Goal: Transaction & Acquisition: Download file/media

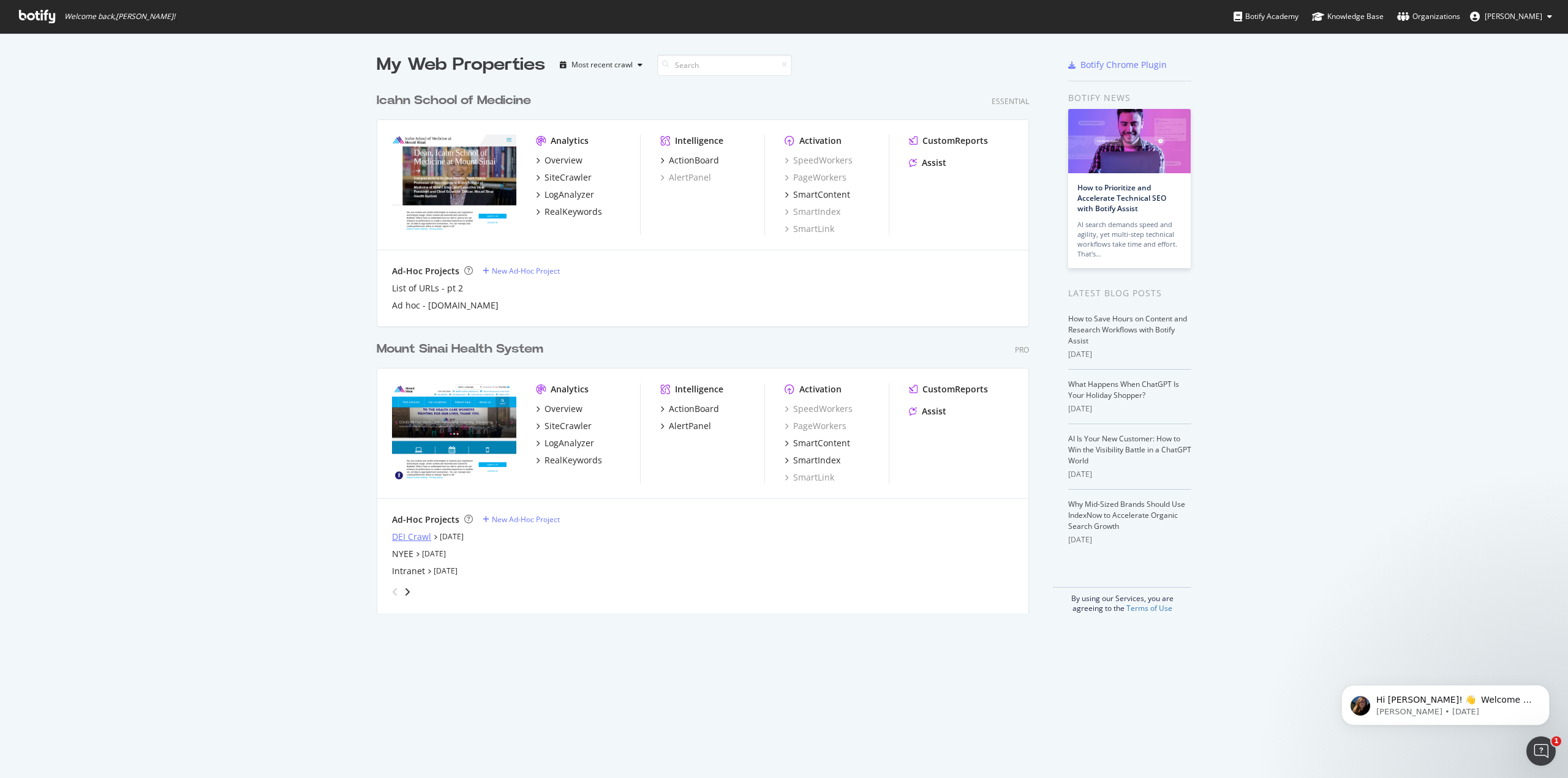
click at [409, 535] on div "DEI Crawl" at bounding box center [411, 536] width 39 height 12
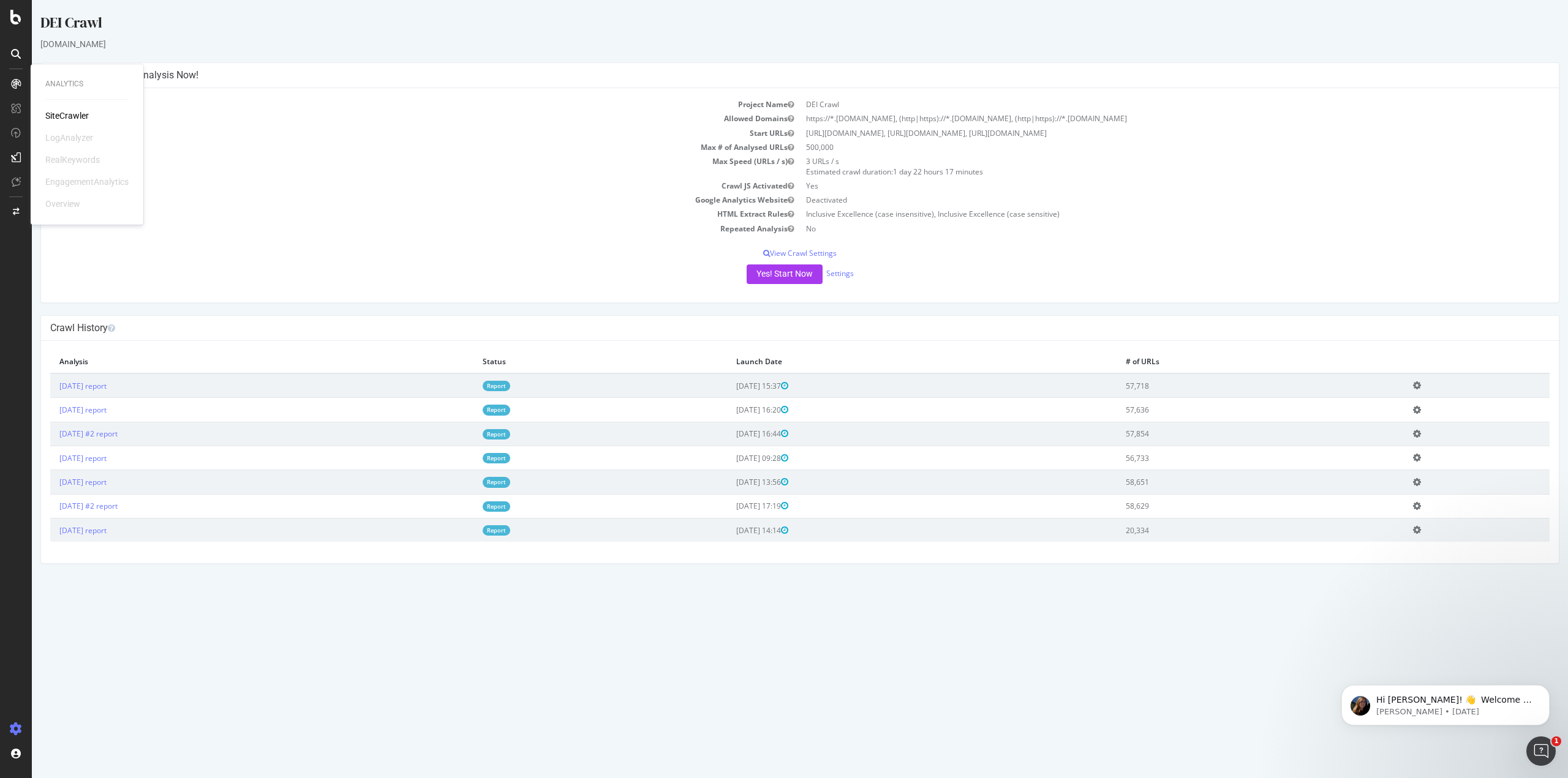
click at [60, 111] on div "SiteCrawler" at bounding box center [67, 115] width 43 height 12
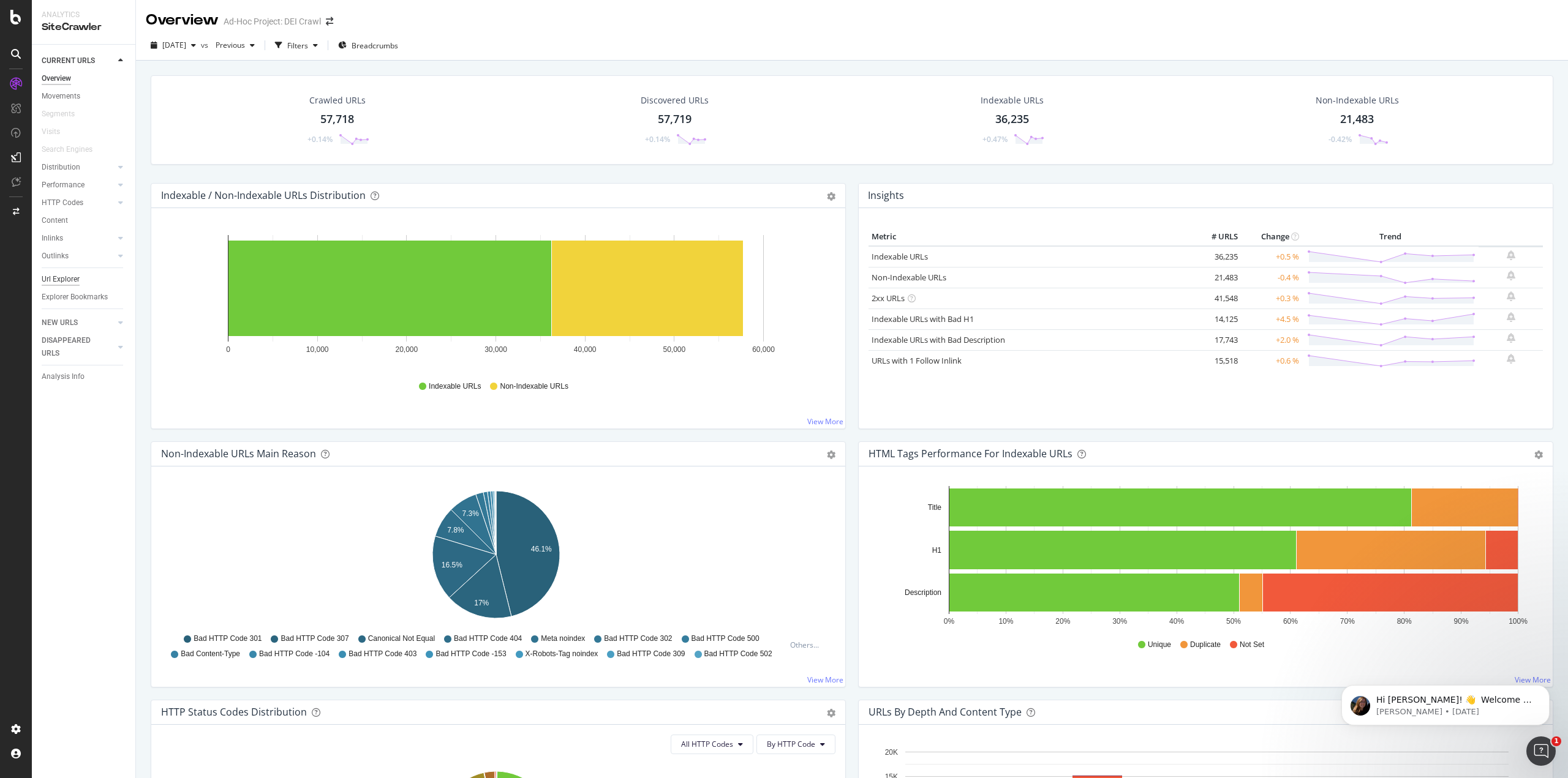
click at [70, 276] on div "Url Explorer" at bounding box center [60, 279] width 38 height 13
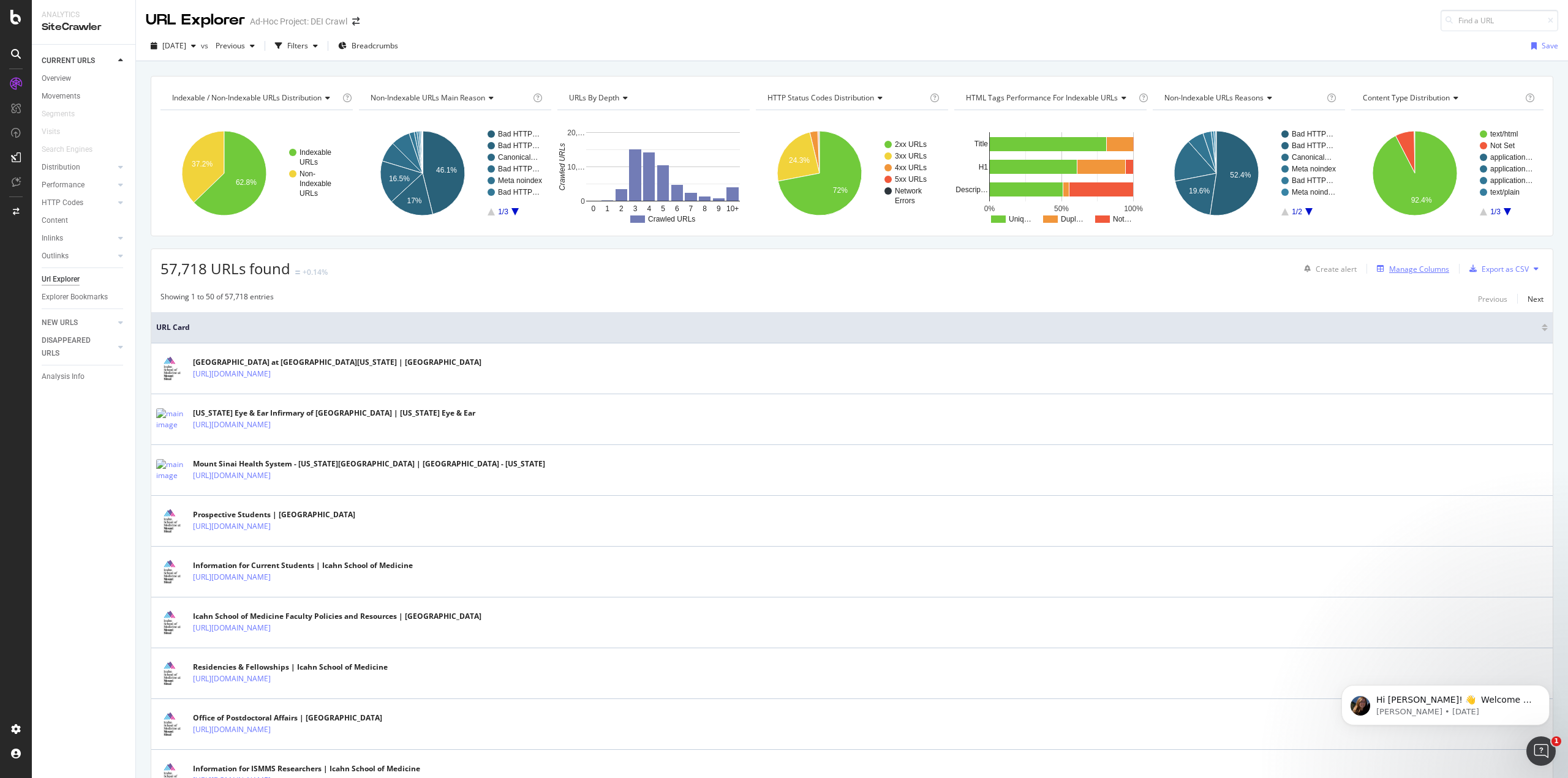
click at [1380, 269] on div "button" at bounding box center [1380, 269] width 17 height 7
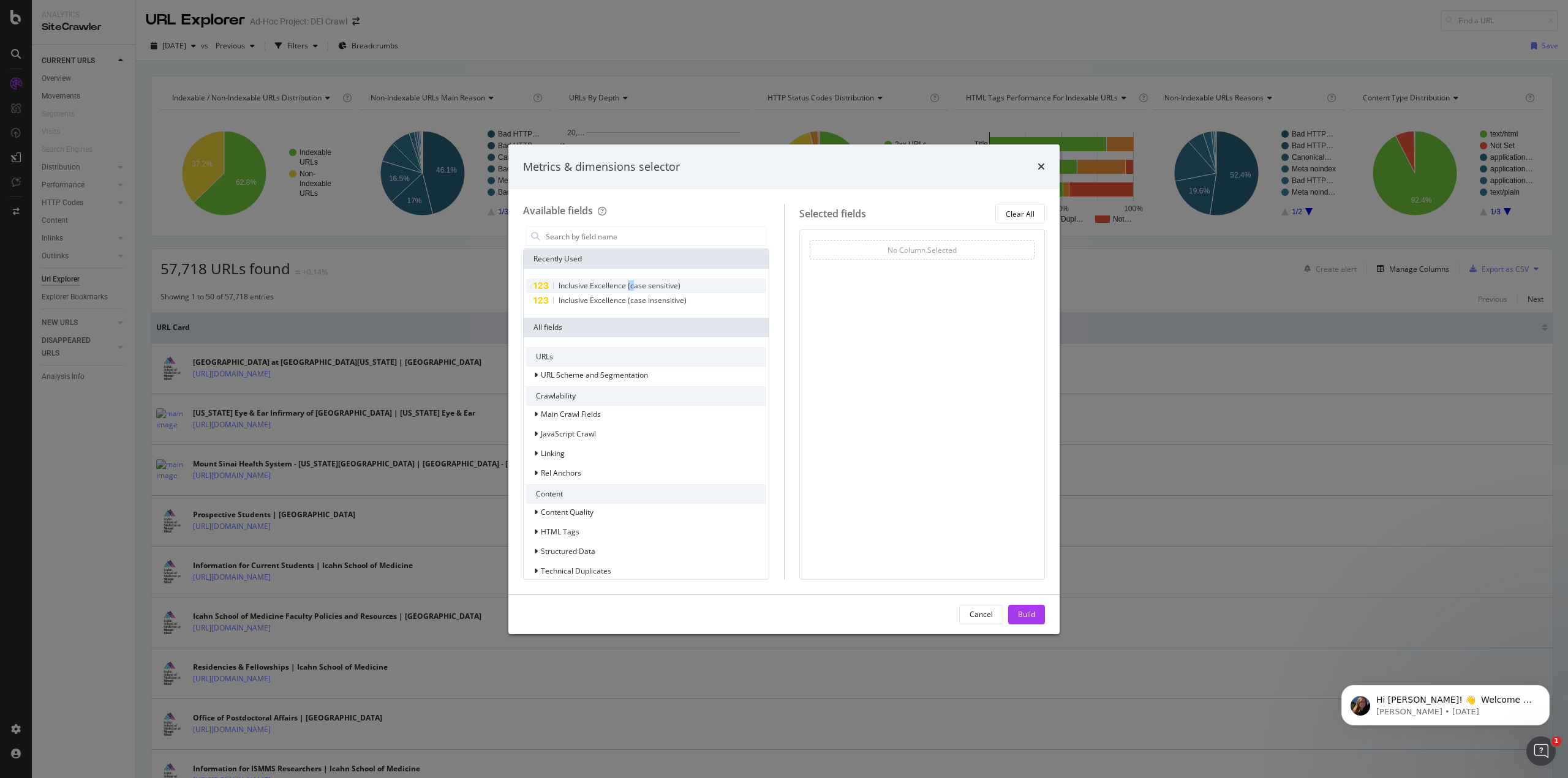
drag, startPoint x: 628, startPoint y: 283, endPoint x: 635, endPoint y: 284, distance: 7.1
click at [635, 284] on span "Inclusive Excellence (case sensitive)" at bounding box center [619, 286] width 122 height 11
click at [622, 300] on span "Inclusive Excellence (case insensitive)" at bounding box center [623, 300] width 128 height 11
click at [1029, 620] on div "Build" at bounding box center [1026, 614] width 17 height 11
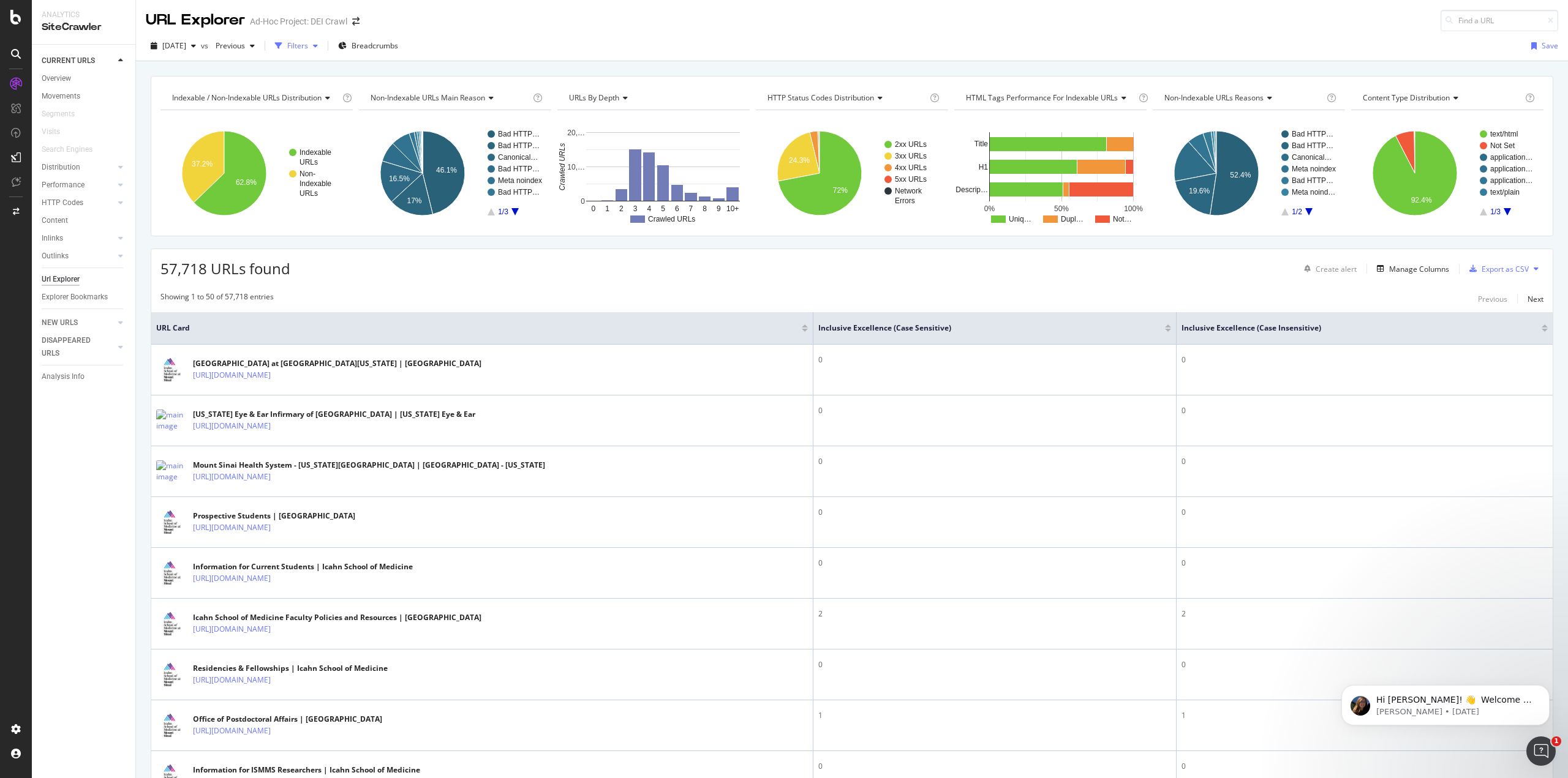
click at [323, 42] on div "Filters" at bounding box center [296, 46] width 53 height 18
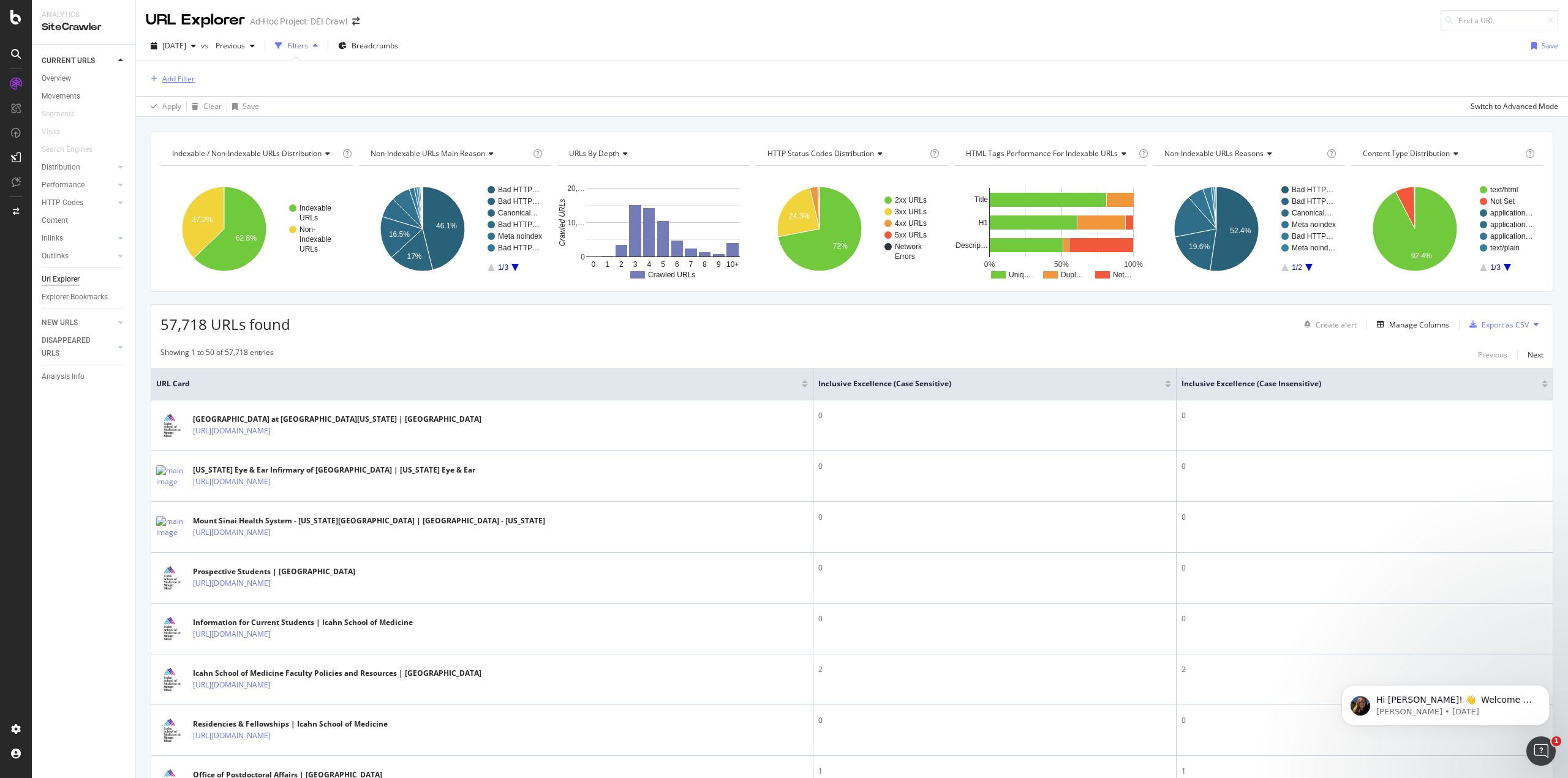
click at [179, 75] on div "Add Filter" at bounding box center [178, 78] width 33 height 11
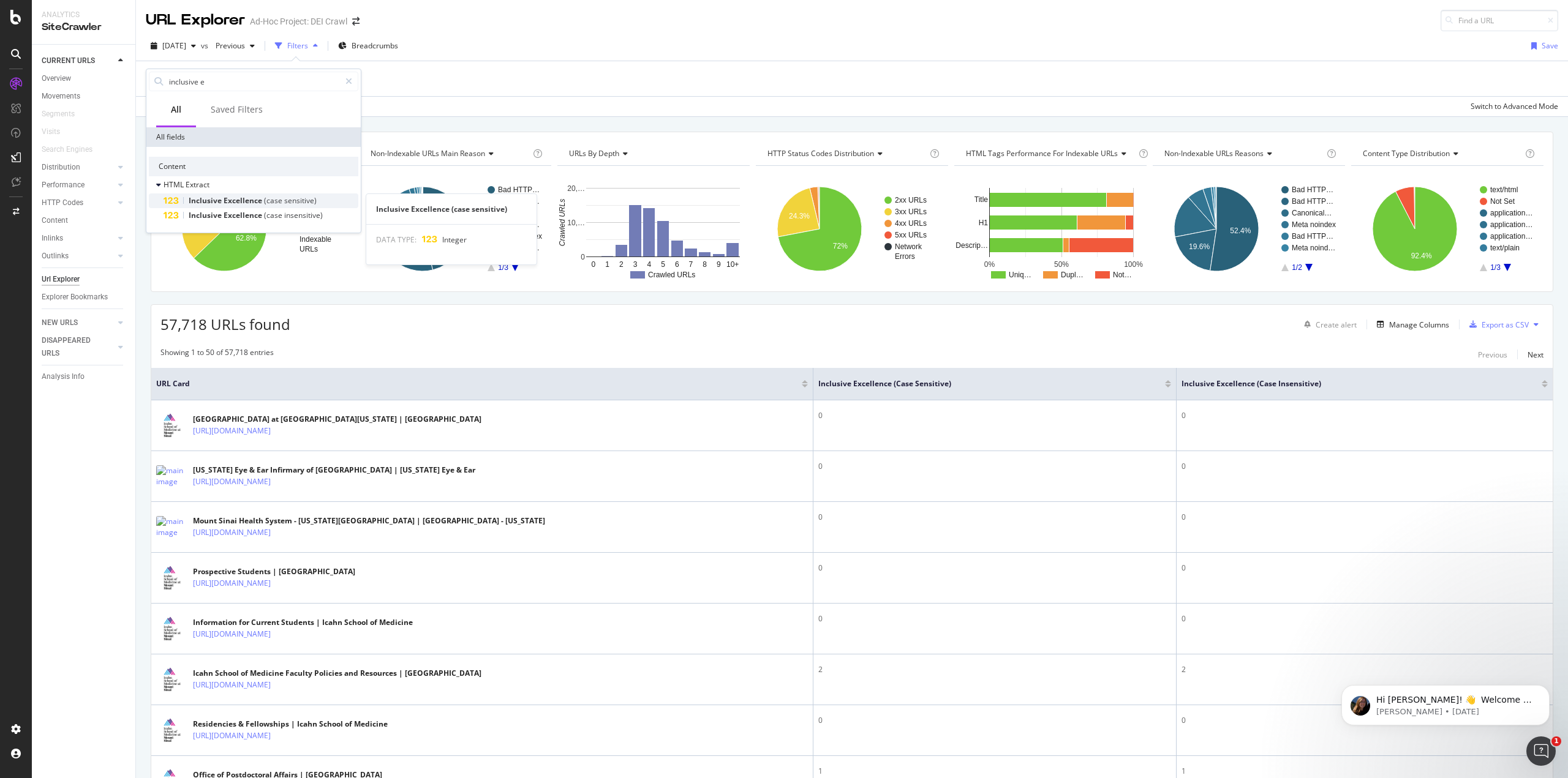
type input "inclusive e"
click at [204, 204] on span "Inclusive" at bounding box center [205, 200] width 35 height 11
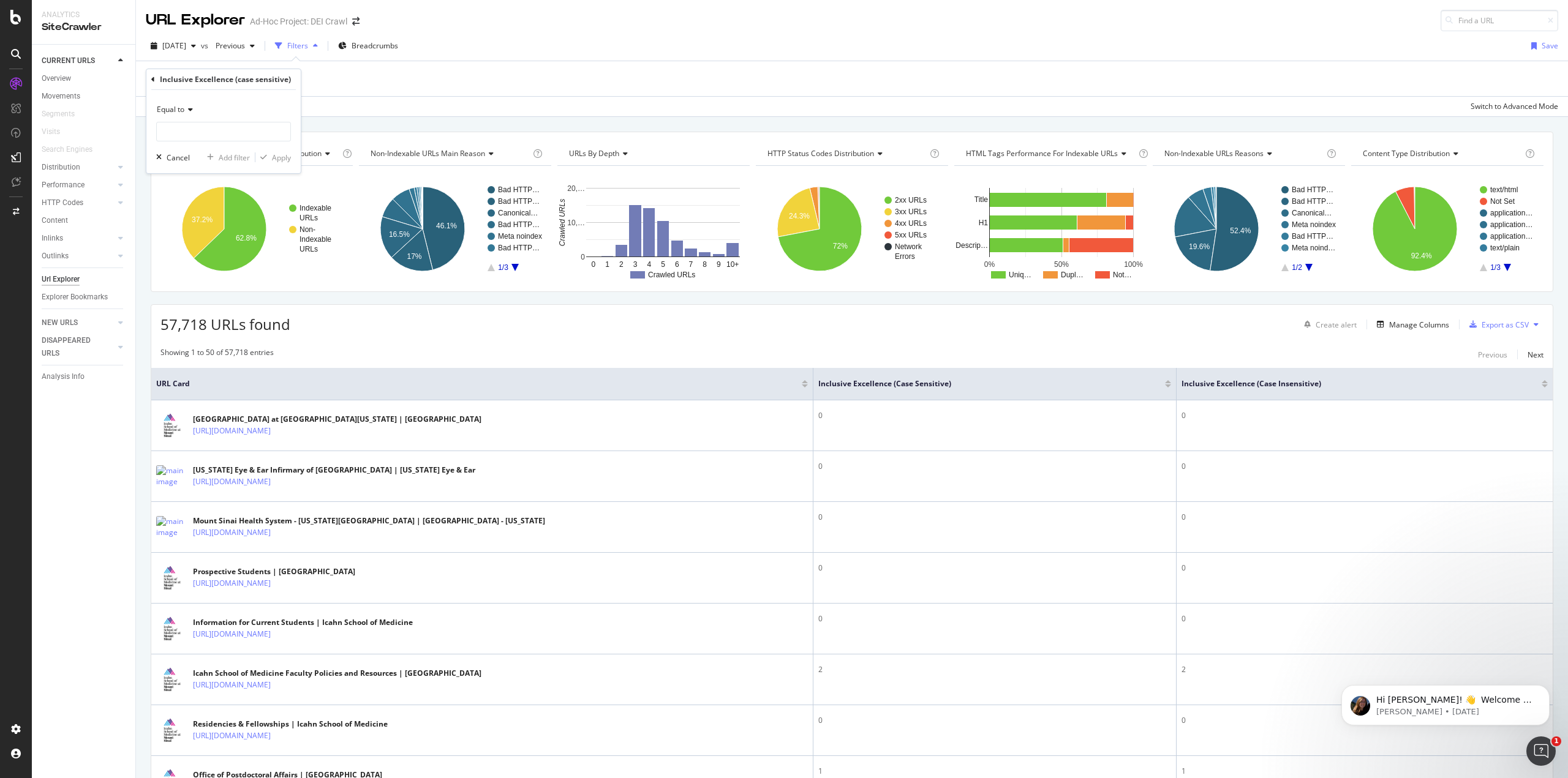
click at [188, 112] on icon at bounding box center [188, 109] width 9 height 7
click at [215, 195] on div "Greater than" at bounding box center [225, 198] width 131 height 16
click at [201, 129] on input "number" at bounding box center [224, 131] width 135 height 20
type input "0"
click at [288, 155] on div "Apply" at bounding box center [281, 158] width 19 height 11
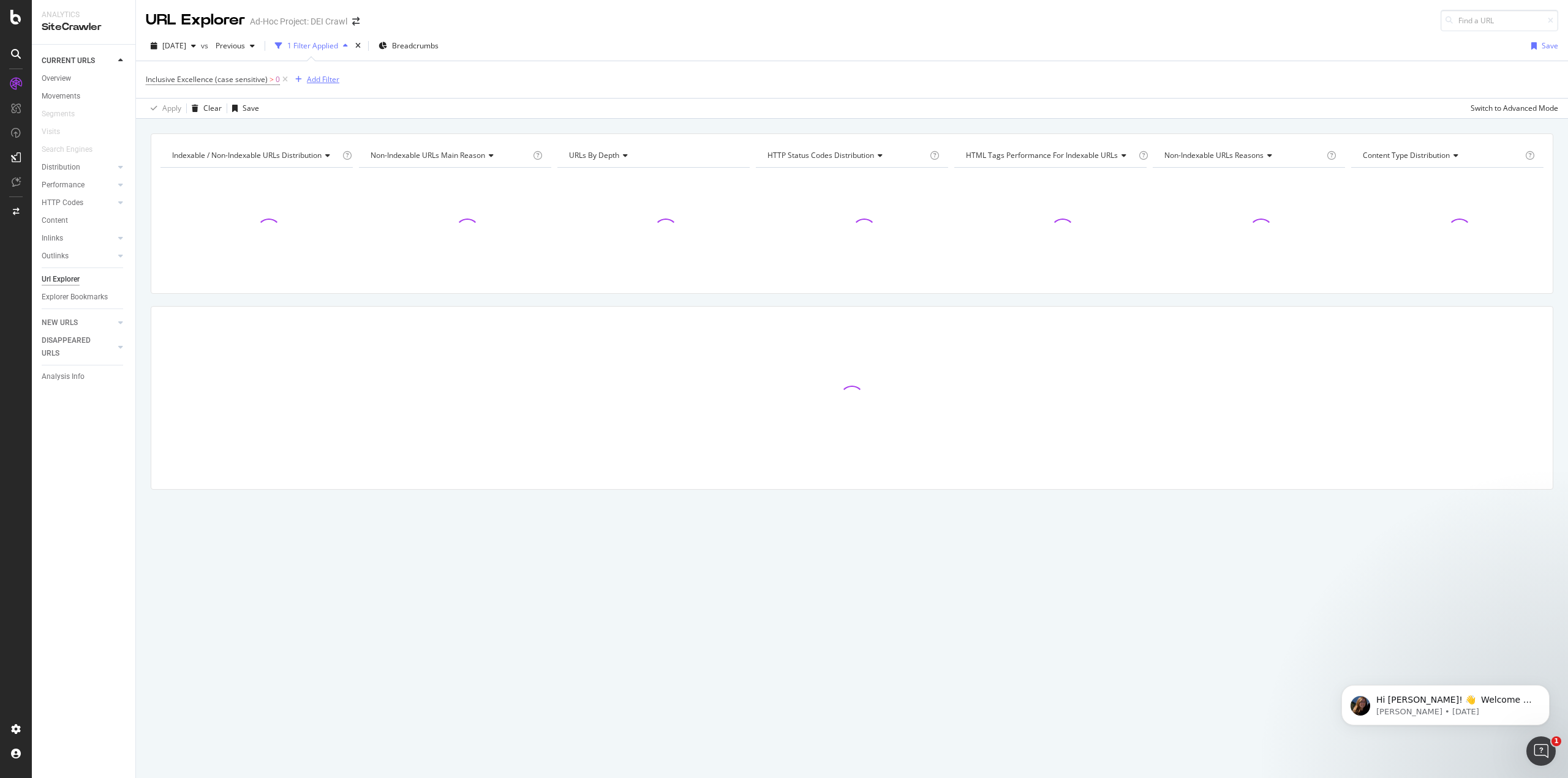
click at [313, 79] on div "Add Filter" at bounding box center [323, 79] width 33 height 11
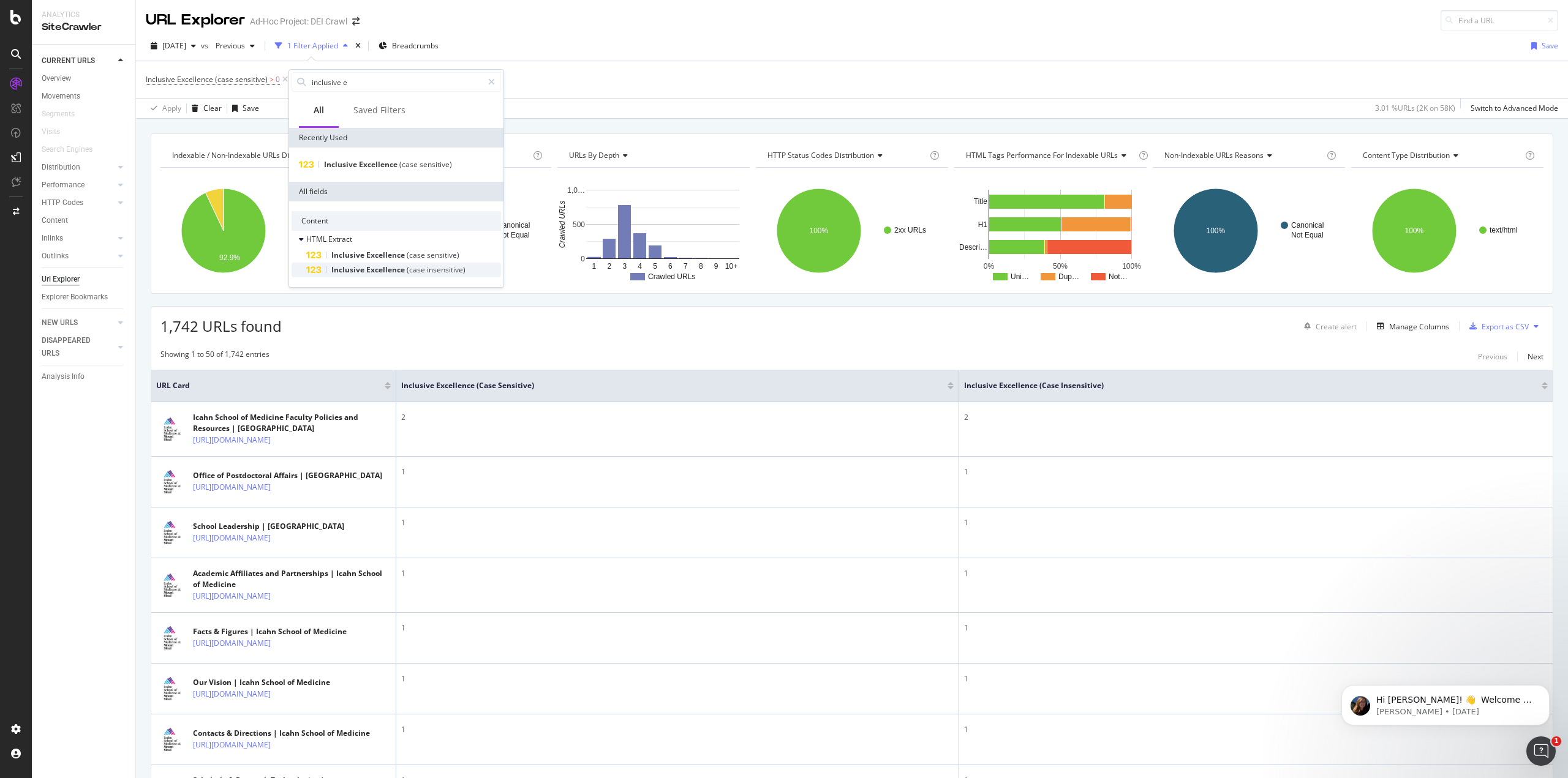
click at [370, 263] on div "Inclusive Excellence (case insensitive)" at bounding box center [404, 270] width 195 height 15
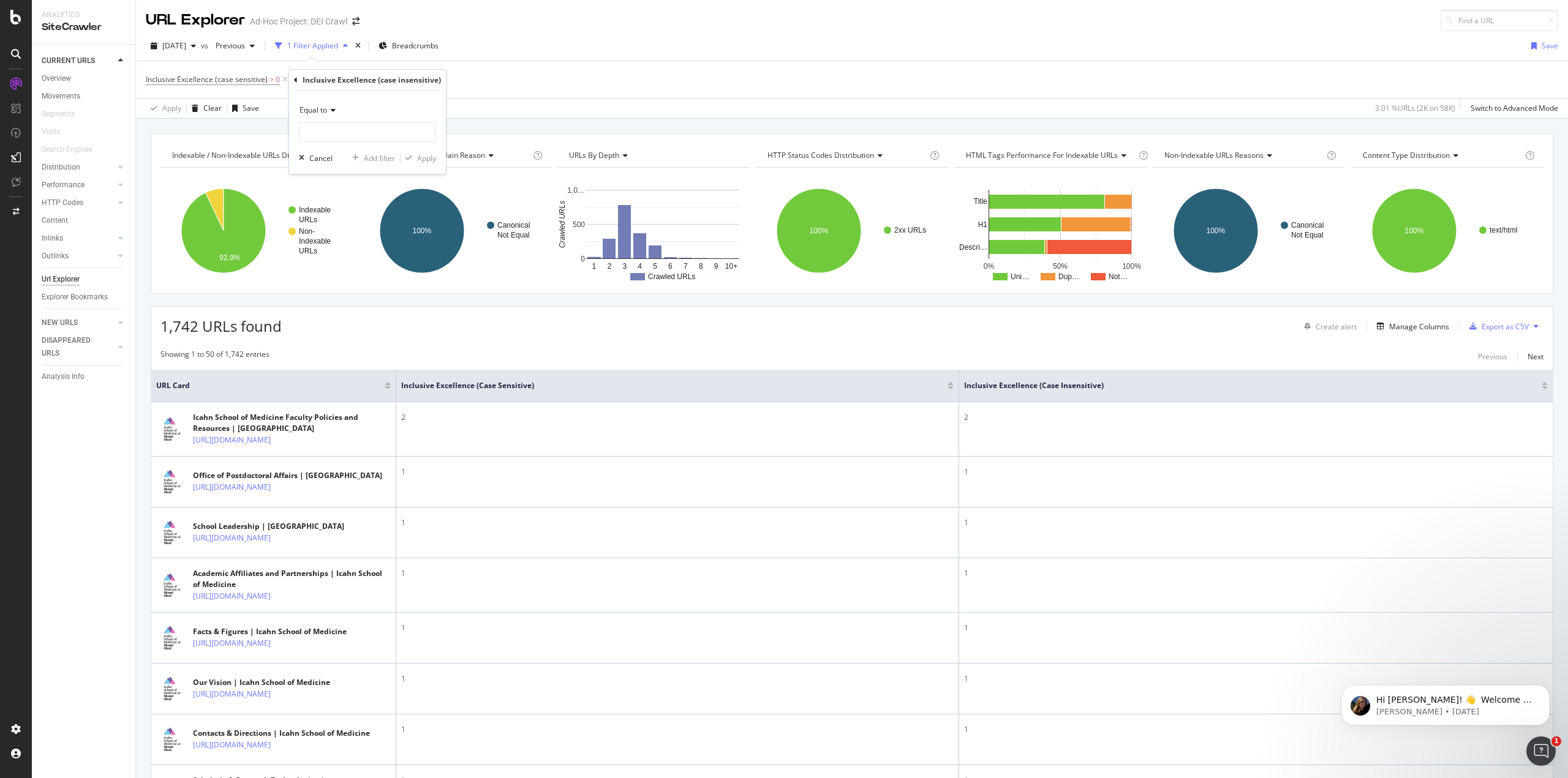
click at [329, 113] on icon at bounding box center [331, 110] width 9 height 7
click at [352, 195] on div "Greater than" at bounding box center [367, 199] width 131 height 16
click at [360, 134] on input "number" at bounding box center [367, 132] width 137 height 20
type input "0"
click at [423, 155] on div "Apply" at bounding box center [426, 158] width 19 height 11
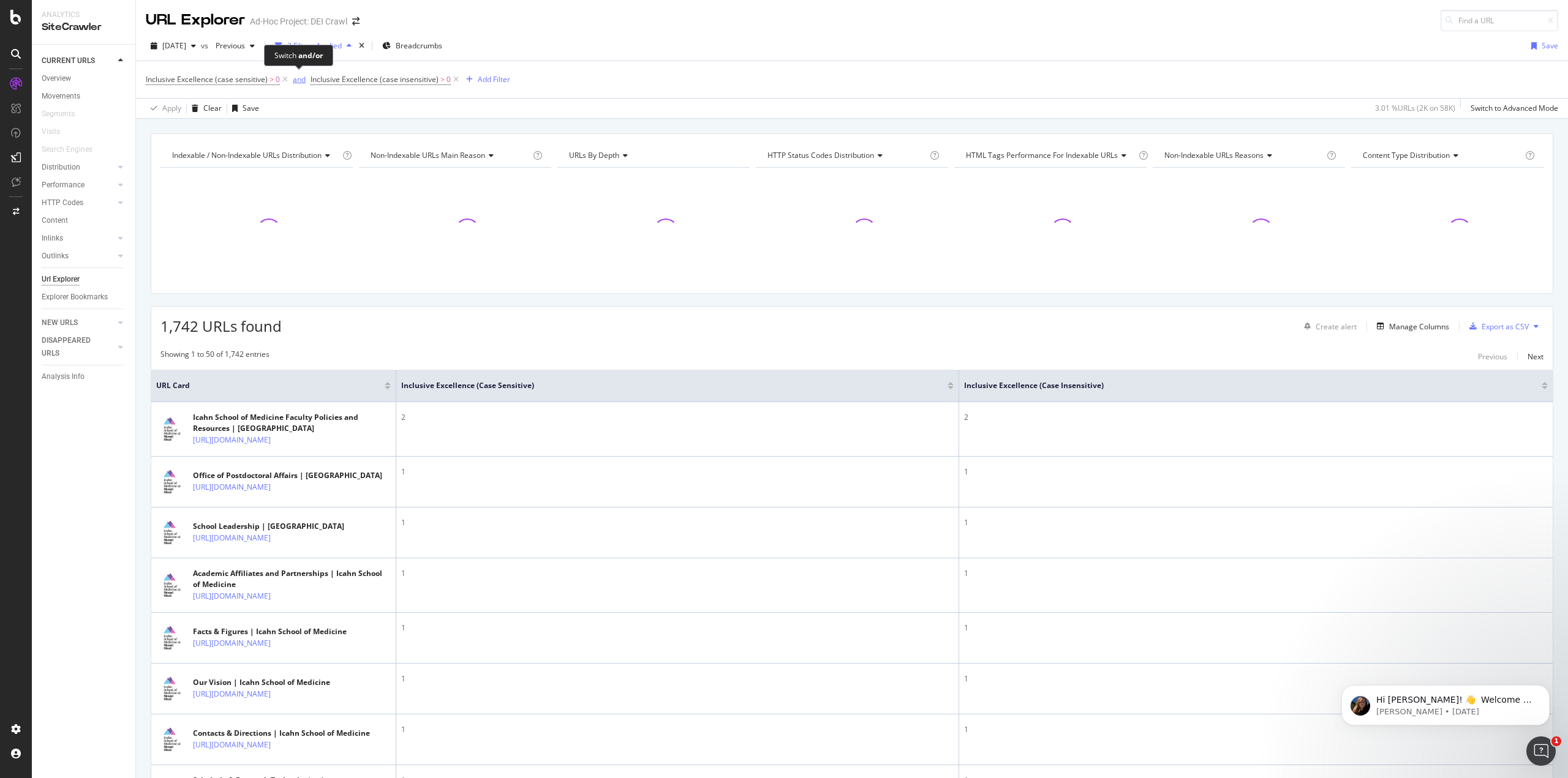
click at [297, 84] on div "and" at bounding box center [299, 79] width 13 height 11
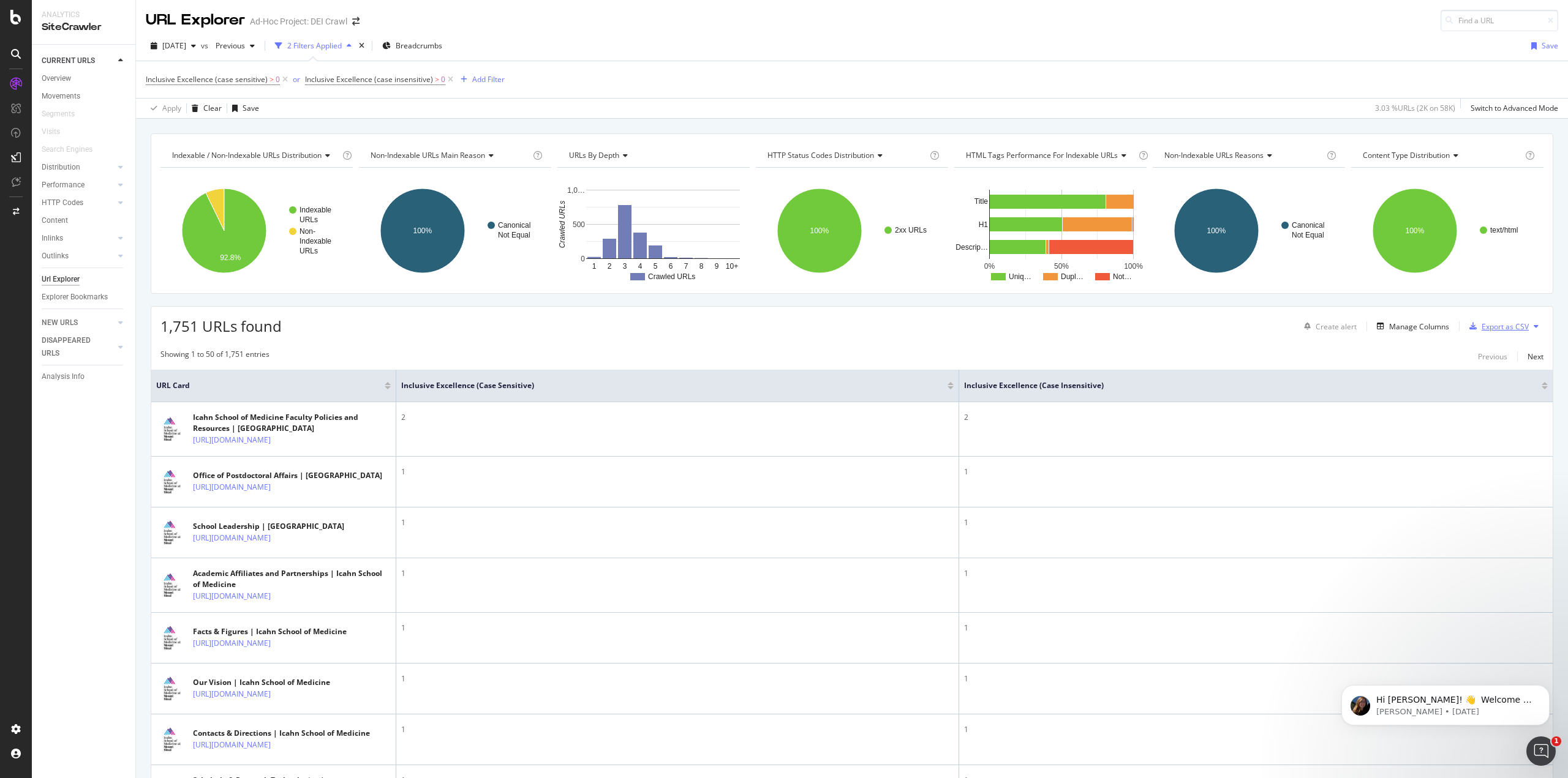
click at [1504, 330] on div "Export as CSV" at bounding box center [1505, 326] width 47 height 11
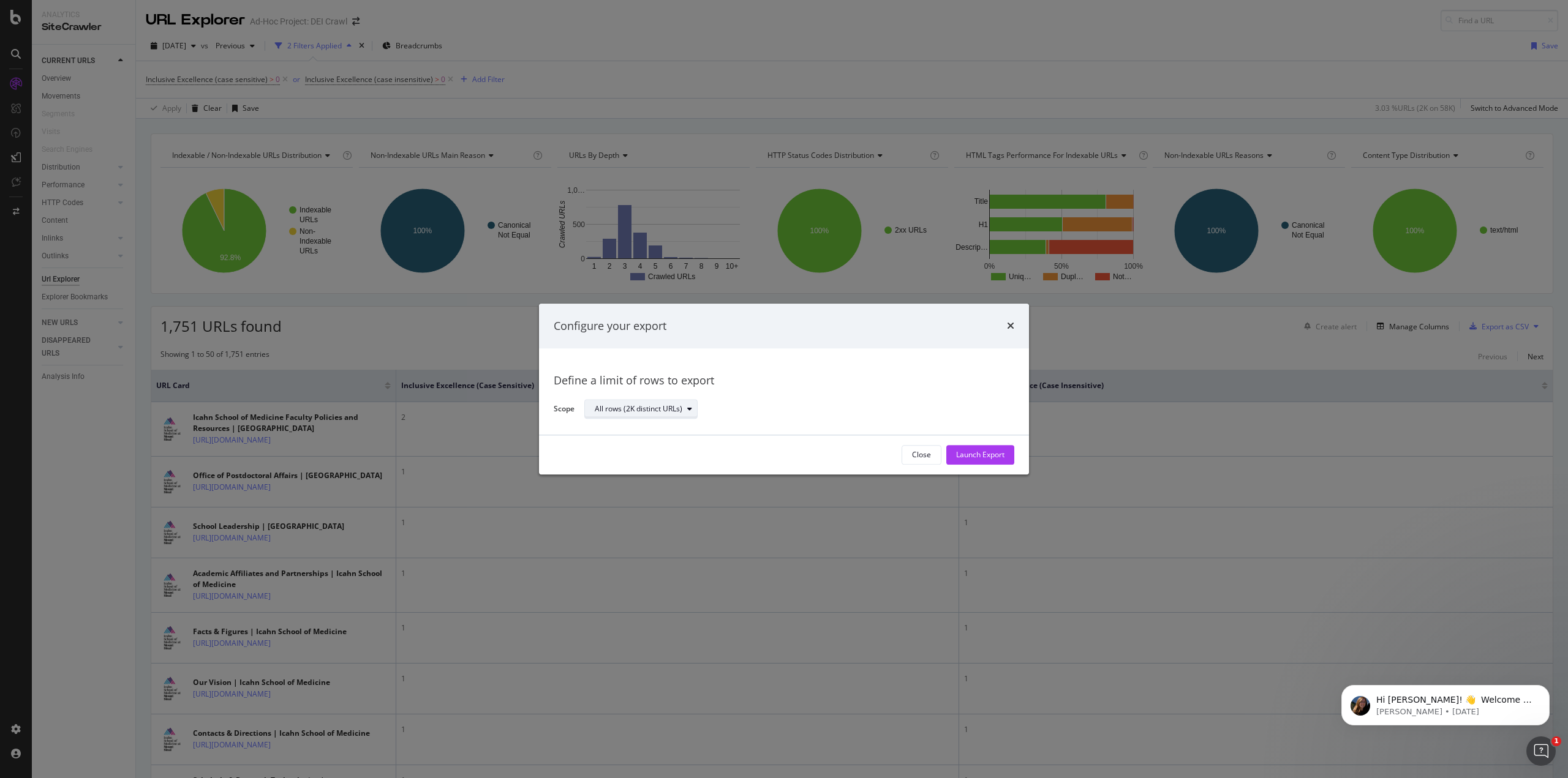
click at [680, 408] on div "All rows (2K distinct URLs)" at bounding box center [638, 409] width 87 height 7
click at [737, 402] on div "All rows (2K distinct URLs)" at bounding box center [794, 409] width 420 height 21
click at [1002, 456] on div "Launch Export" at bounding box center [980, 455] width 48 height 11
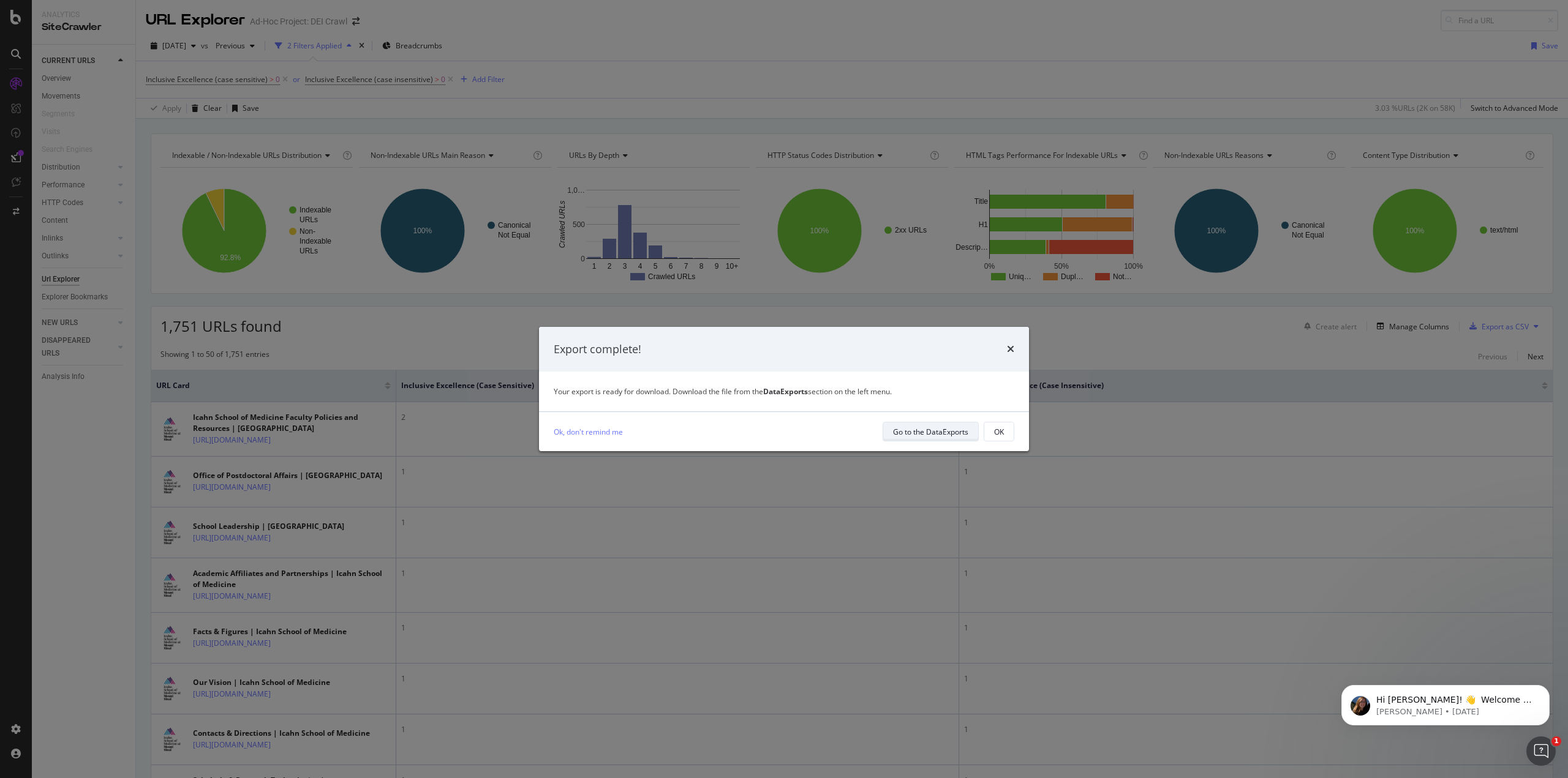
click at [929, 429] on div "Go to the DataExports" at bounding box center [930, 432] width 75 height 11
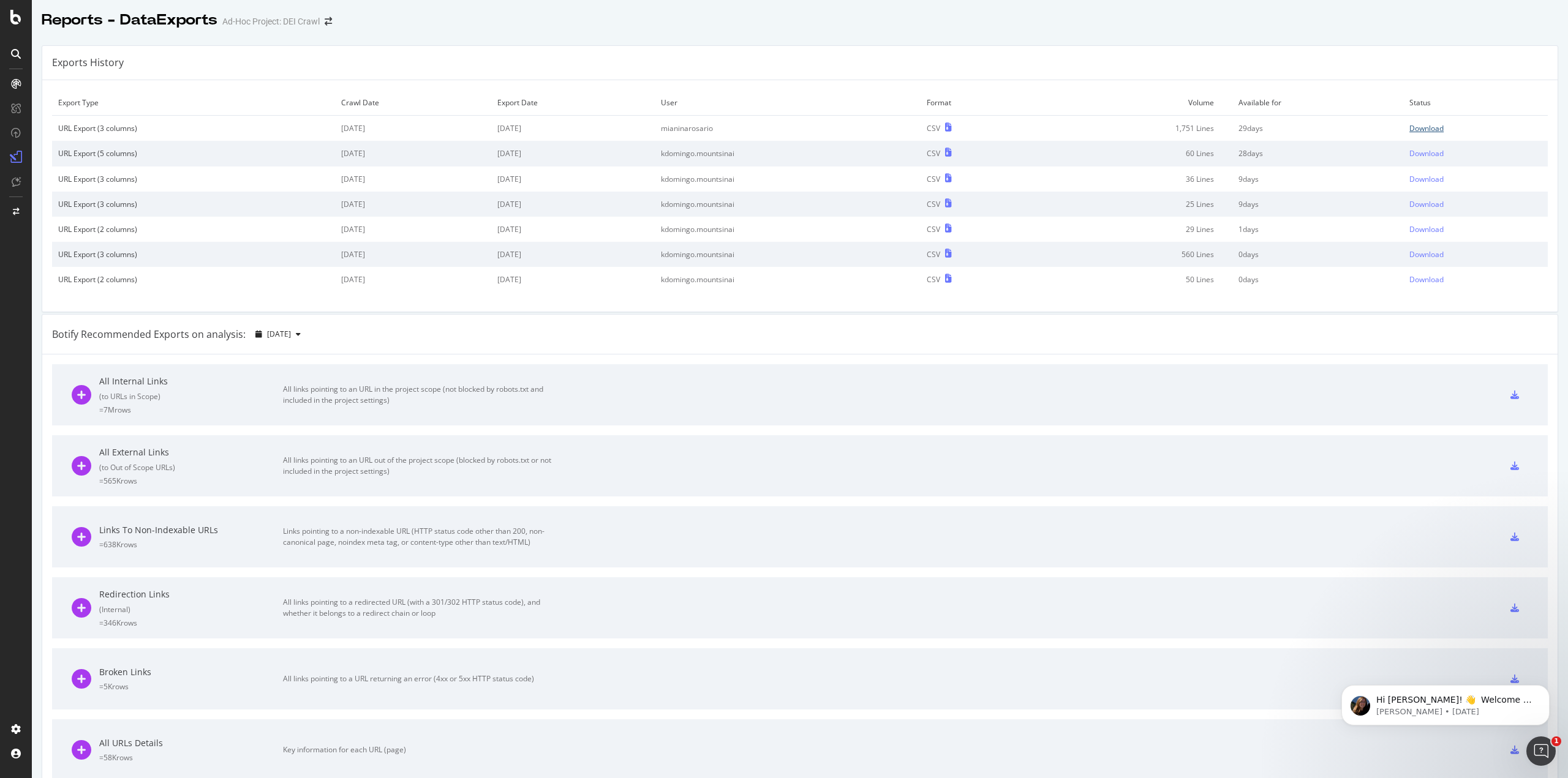
click at [1419, 130] on div "Download" at bounding box center [1426, 128] width 34 height 11
